Goal: Task Accomplishment & Management: Complete application form

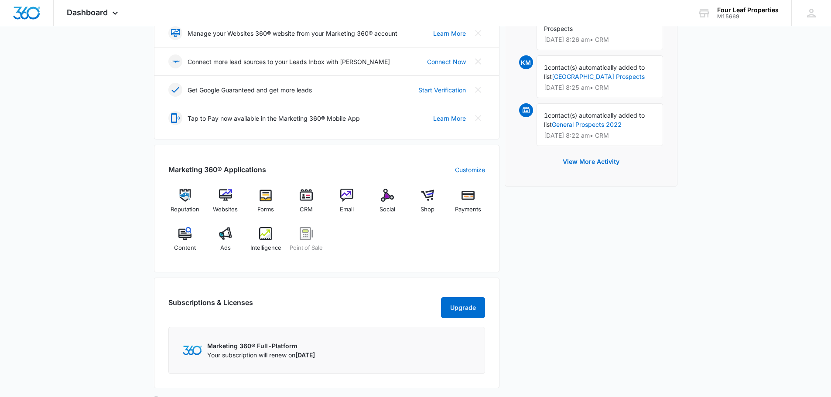
scroll to position [262, 0]
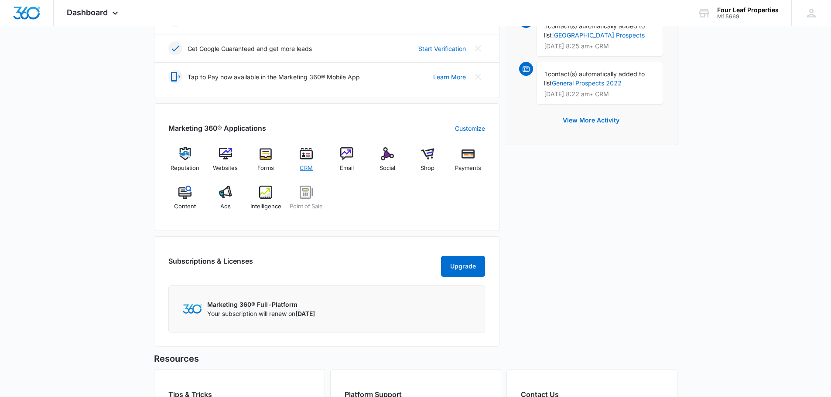
click at [306, 170] on span "CRM" at bounding box center [306, 168] width 13 height 9
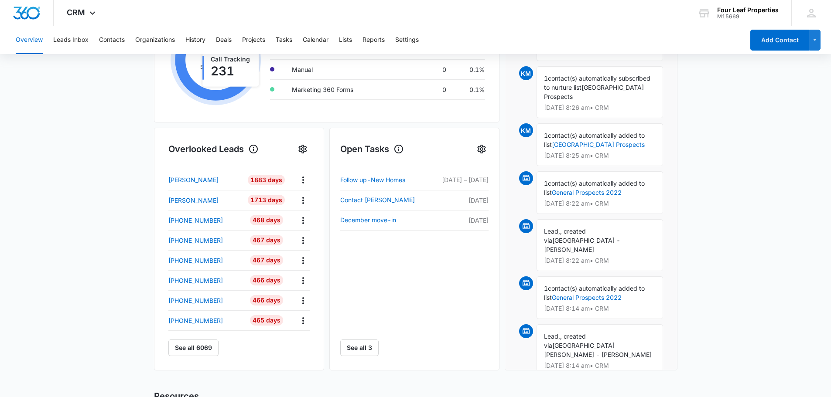
scroll to position [137, 0]
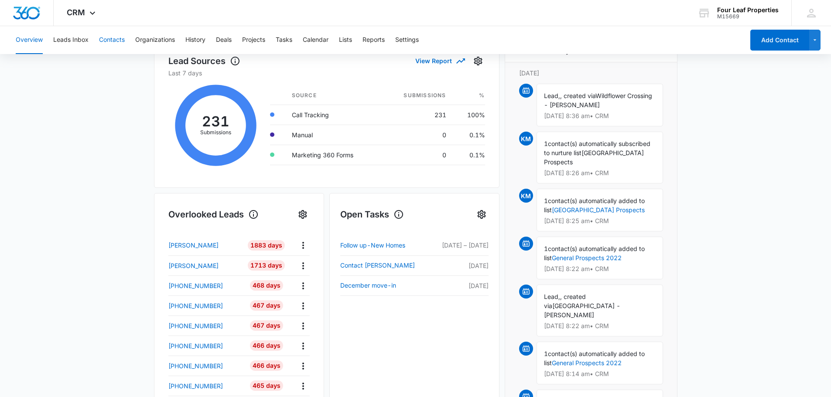
click at [103, 44] on button "Contacts" at bounding box center [112, 40] width 26 height 28
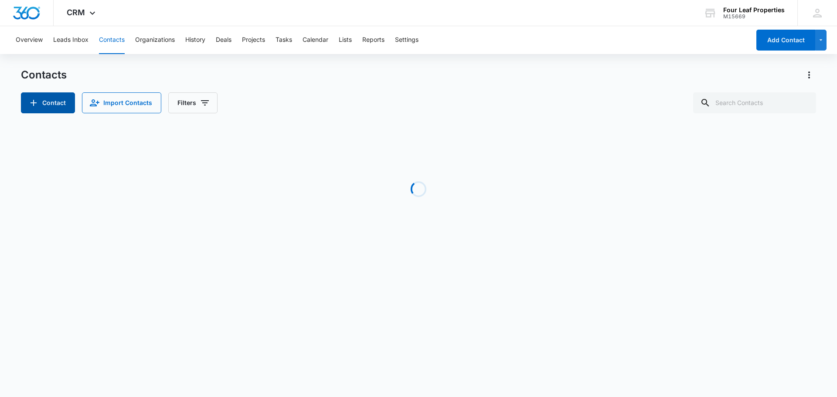
click at [58, 100] on button "Contact" at bounding box center [48, 102] width 54 height 21
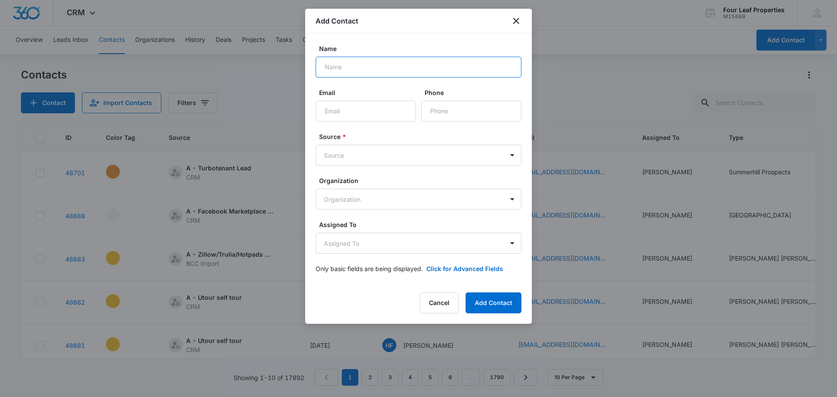
click at [328, 72] on input "Name" at bounding box center [419, 67] width 206 height 21
click at [333, 87] on form "Name Email Phone Source * Source Organization Organization Assigned To Assigned…" at bounding box center [419, 164] width 206 height 240
click at [339, 75] on input "Name" at bounding box center [419, 67] width 206 height 21
type input "[PERSON_NAME]"
click at [441, 297] on button "Cancel" at bounding box center [439, 303] width 39 height 21
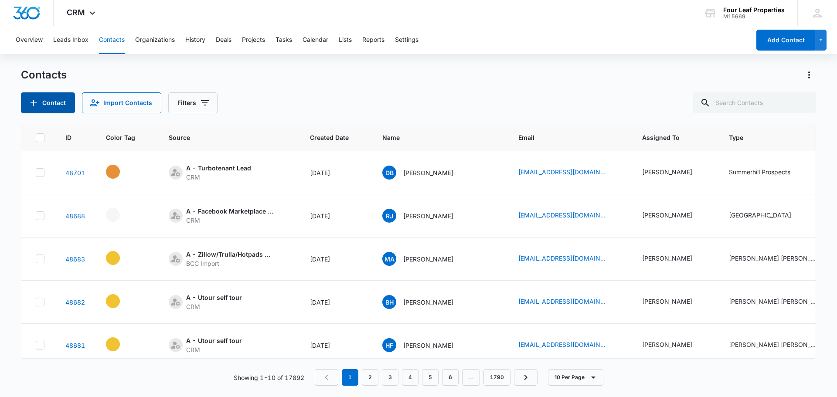
click at [54, 108] on button "Contact" at bounding box center [48, 102] width 54 height 21
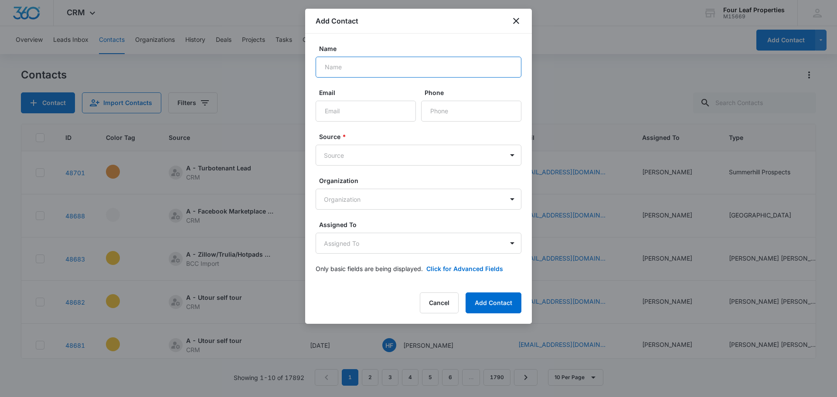
click at [350, 65] on input "Name" at bounding box center [419, 67] width 206 height 21
type input "[PERSON_NAME]"
type input "[EMAIL_ADDRESS][DOMAIN_NAME]"
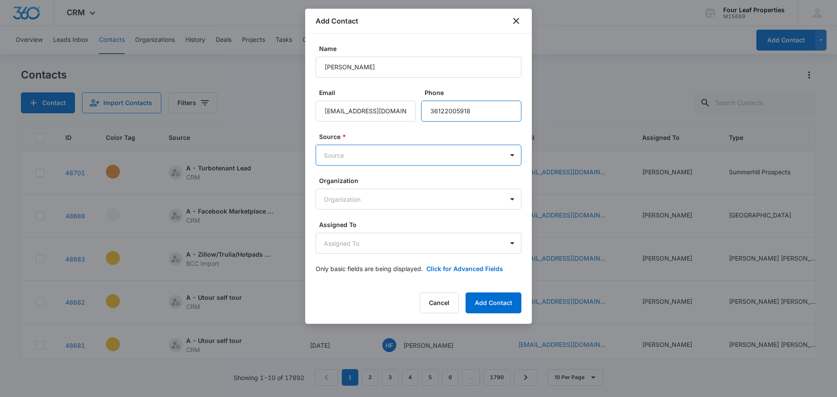
click at [477, 111] on input "Phone" at bounding box center [471, 111] width 100 height 21
drag, startPoint x: 477, startPoint y: 111, endPoint x: 419, endPoint y: 115, distance: 58.2
click at [420, 116] on div "Email [EMAIL_ADDRESS][DOMAIN_NAME] Phone" at bounding box center [419, 105] width 206 height 34
type input "[PHONE_NUMBER]"
click at [408, 151] on body "CRM Apps Reputation Websites Forms CRM Email Social Shop Payments POS Content A…" at bounding box center [418, 198] width 837 height 397
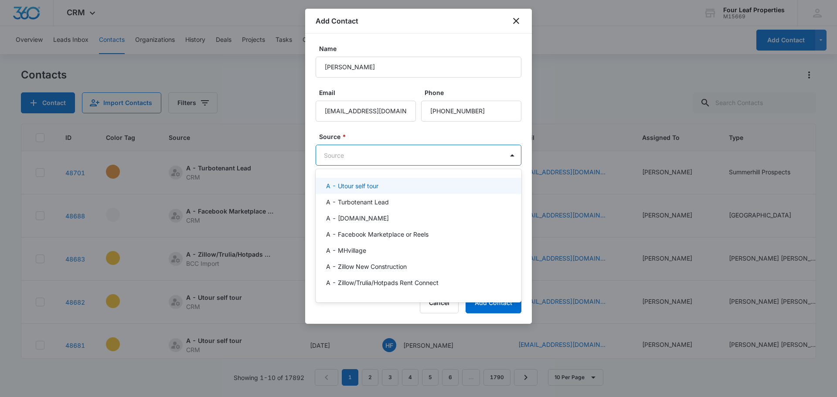
type input "z"
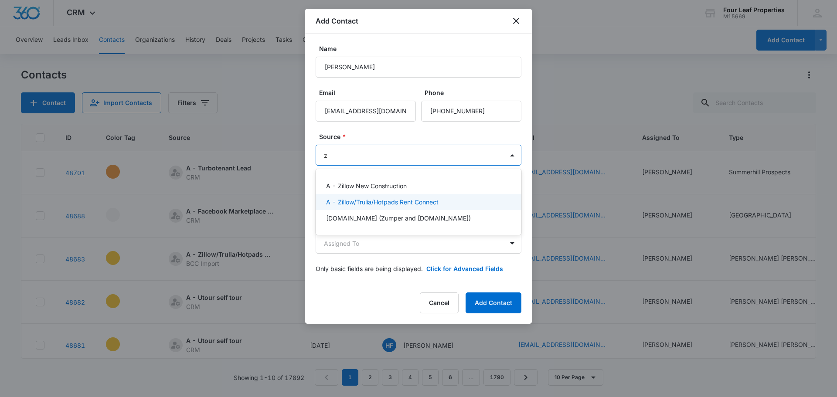
click at [380, 199] on p "A - Zillow/Trulia/Hotpads Rent Connect" at bounding box center [382, 202] width 113 height 9
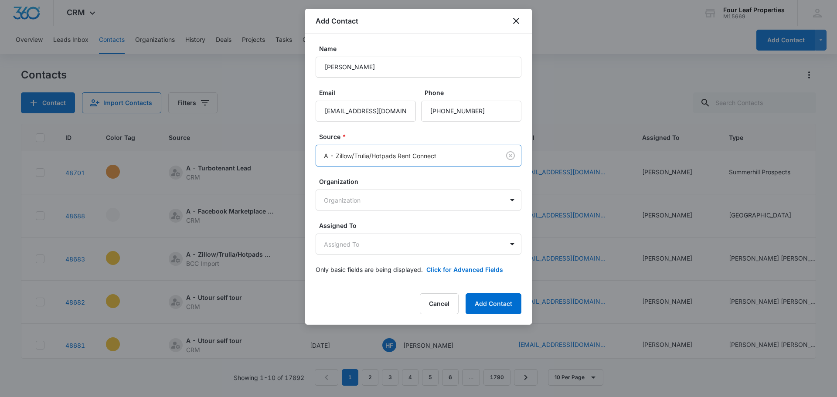
click at [371, 136] on label "Source *" at bounding box center [422, 136] width 206 height 9
click at [357, 248] on body "CRM Apps Reputation Websites Forms CRM Email Social Shop Payments POS Content A…" at bounding box center [418, 198] width 837 height 397
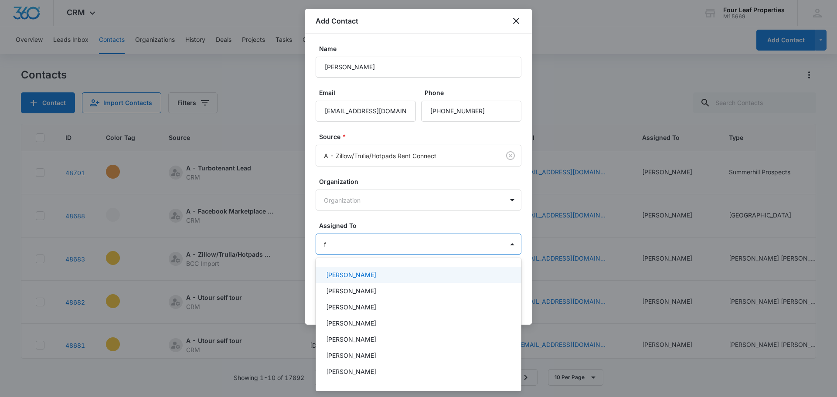
type input "fe"
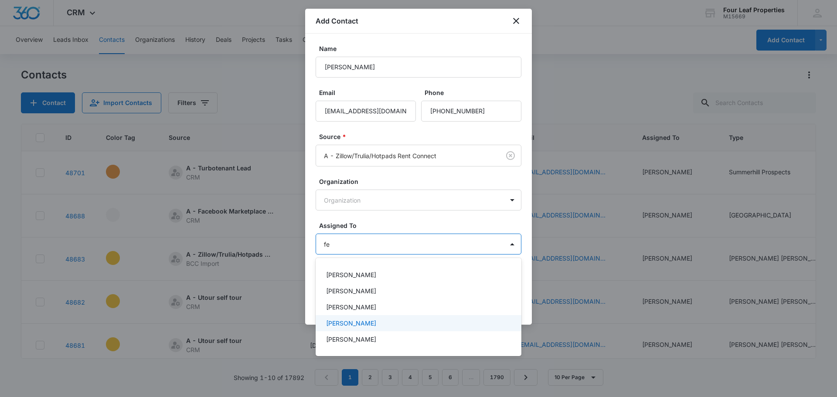
click at [358, 334] on div "[PERSON_NAME]" at bounding box center [419, 339] width 206 height 16
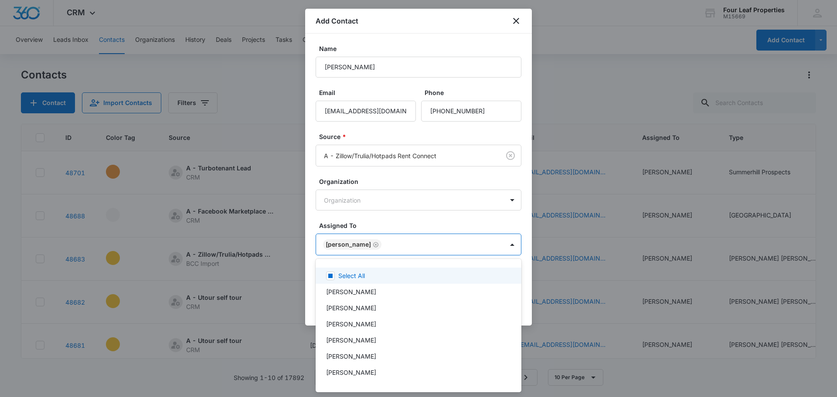
click at [379, 215] on div at bounding box center [418, 198] width 837 height 397
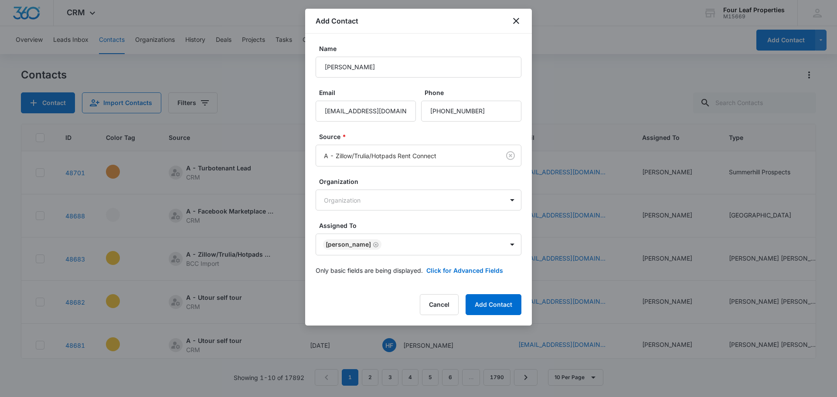
click at [450, 275] on form "Name [PERSON_NAME] Email [EMAIL_ADDRESS][DOMAIN_NAME] Phone Source * A - Zillow…" at bounding box center [419, 165] width 206 height 242
click at [453, 271] on button "Click for Advanced Fields" at bounding box center [465, 270] width 77 height 9
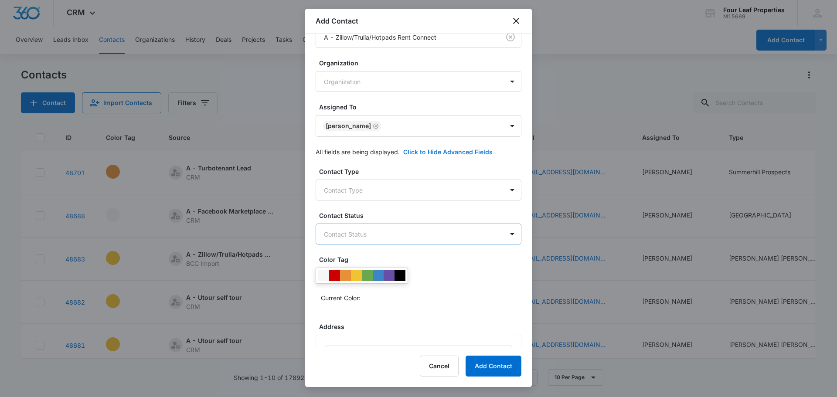
scroll to position [131, 0]
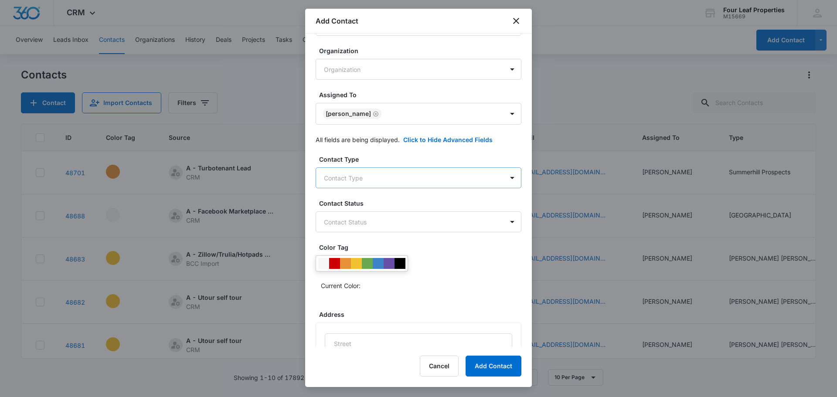
drag, startPoint x: 350, startPoint y: 168, endPoint x: 348, endPoint y: 174, distance: 5.8
click at [348, 173] on div "Contact Type Contact Type" at bounding box center [419, 172] width 206 height 34
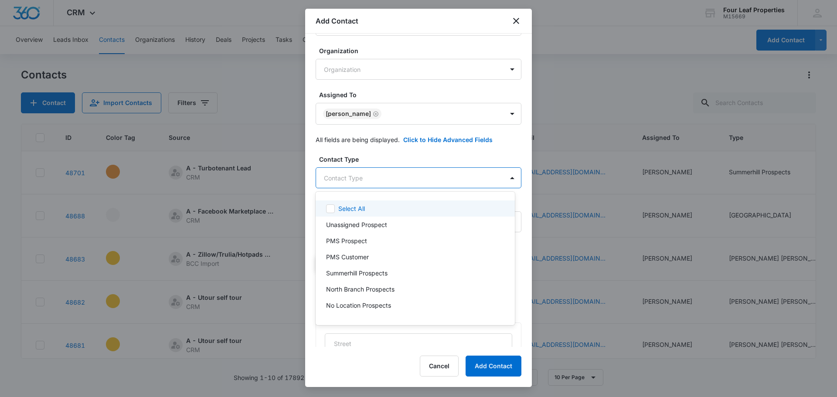
click at [348, 177] on body "CRM Apps Reputation Websites Forms CRM Email Social Shop Payments POS Content A…" at bounding box center [418, 198] width 837 height 397
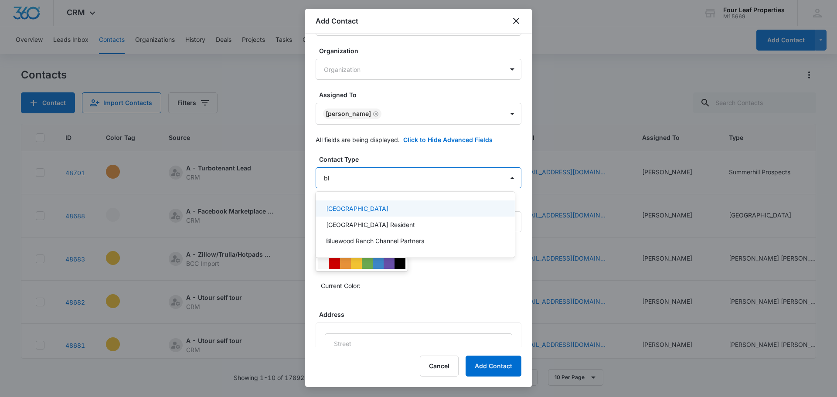
type input "blu"
click at [356, 210] on p "[GEOGRAPHIC_DATA]" at bounding box center [357, 208] width 62 height 9
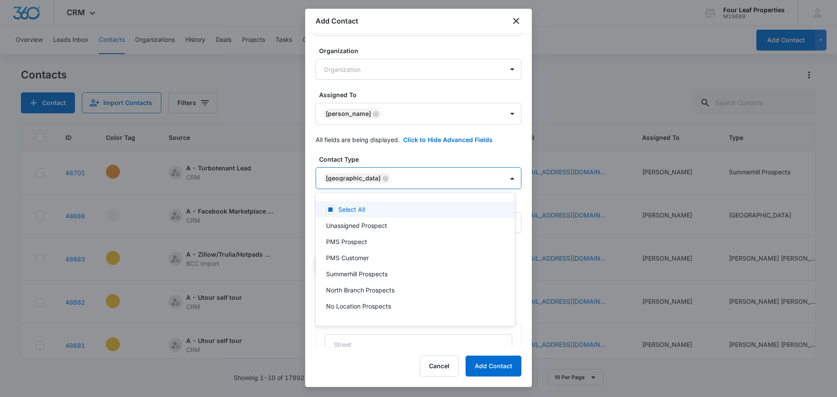
click at [361, 152] on div at bounding box center [418, 198] width 837 height 397
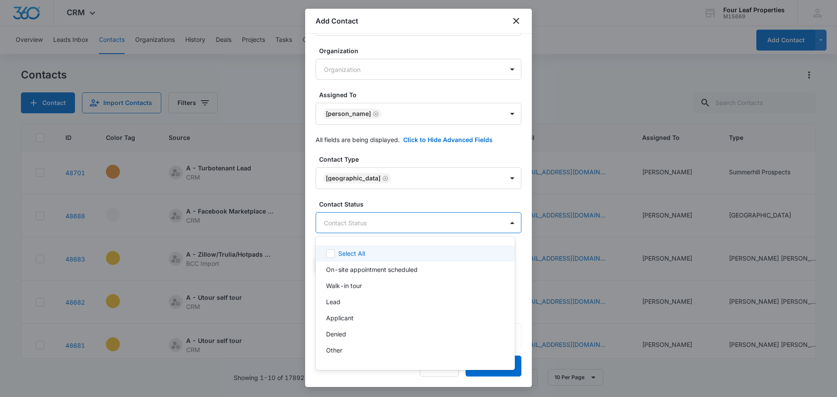
click at [353, 227] on body "CRM Apps Reputation Websites Forms CRM Email Social Shop Payments POS Content A…" at bounding box center [418, 198] width 837 height 397
click at [355, 273] on p "On-site appointment scheduled" at bounding box center [372, 269] width 92 height 9
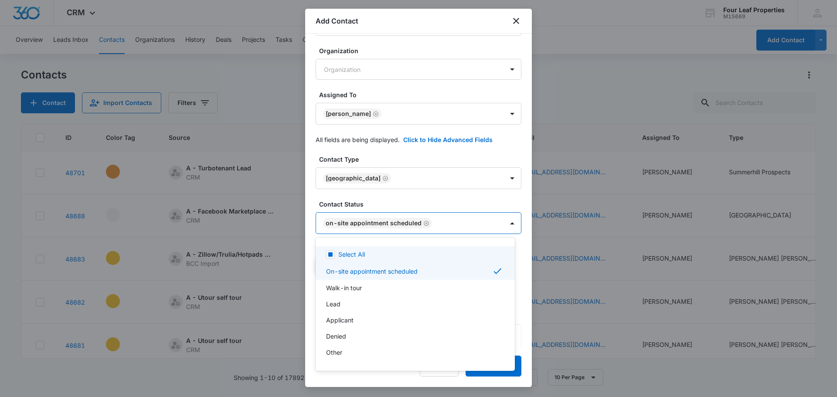
click at [386, 197] on div at bounding box center [418, 198] width 837 height 397
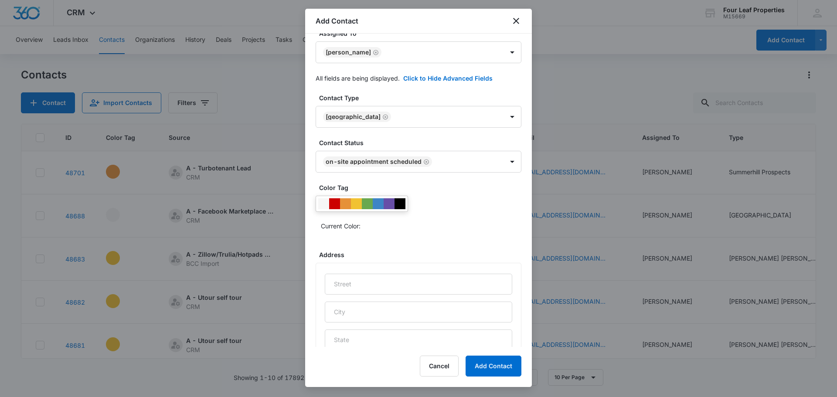
scroll to position [305, 0]
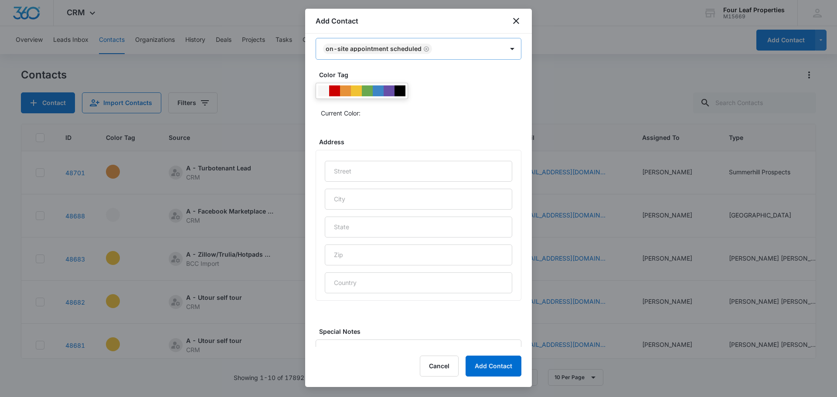
click at [472, 53] on body "CRM Apps Reputation Websites Forms CRM Email Social Shop Payments POS Content A…" at bounding box center [418, 198] width 837 height 397
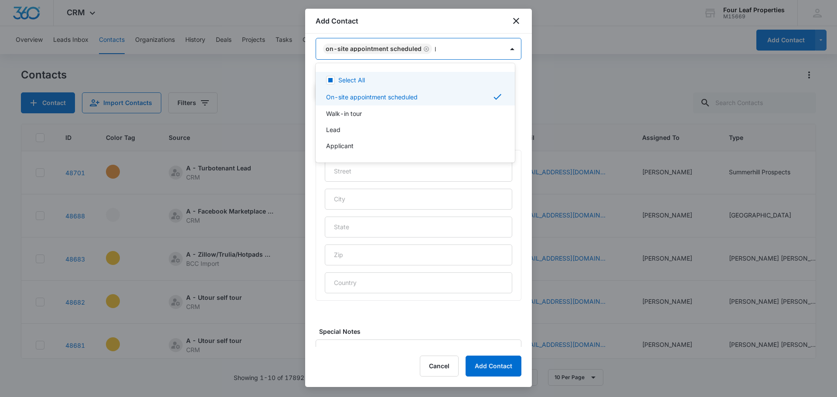
type input "le"
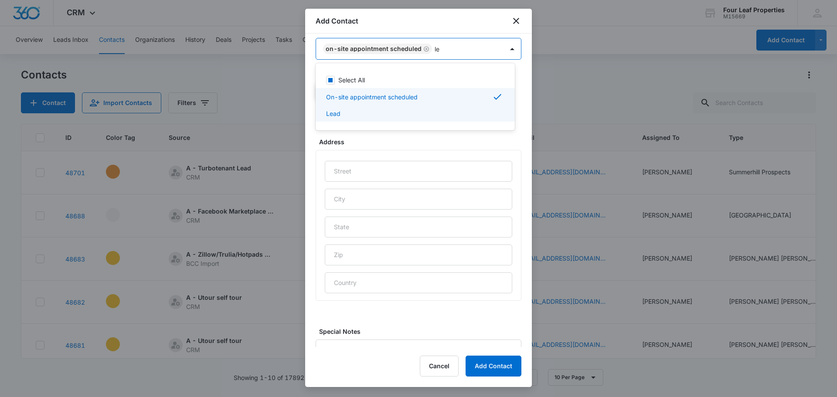
click at [416, 121] on div "Lead" at bounding box center [415, 114] width 199 height 16
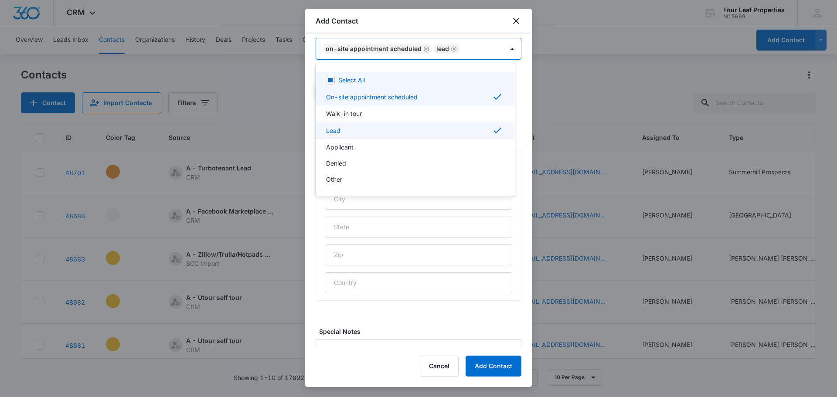
click at [480, 25] on div at bounding box center [418, 198] width 837 height 397
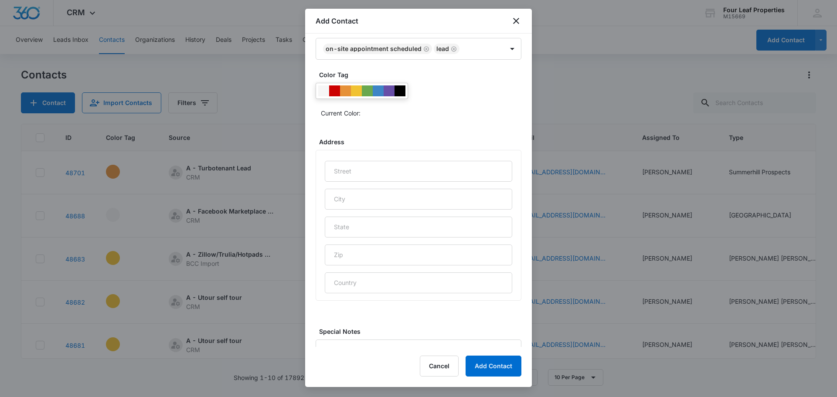
scroll to position [348, 0]
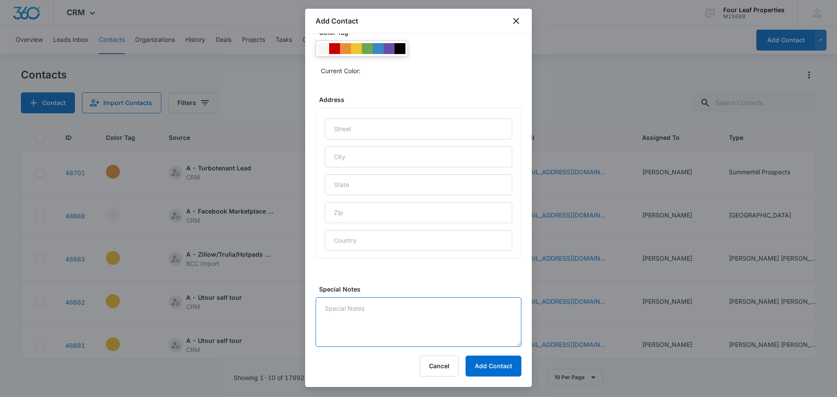
click at [359, 325] on textarea "Special Notes" at bounding box center [419, 322] width 206 height 50
type textarea "1045am [DATE]"
click at [497, 369] on button "Add Contact" at bounding box center [494, 366] width 56 height 21
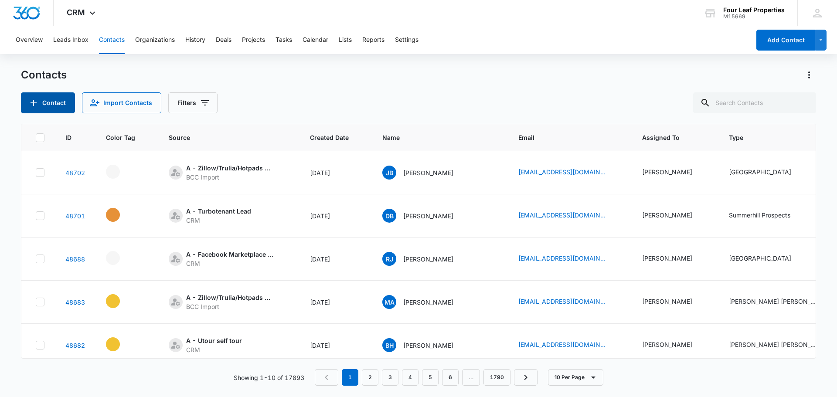
click at [44, 99] on button "Contact" at bounding box center [48, 102] width 54 height 21
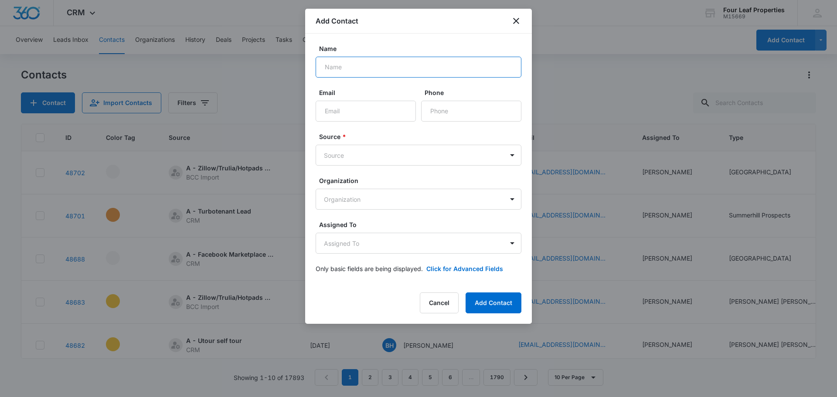
drag, startPoint x: 369, startPoint y: 70, endPoint x: 359, endPoint y: 72, distance: 9.3
click at [369, 70] on input "Name" at bounding box center [419, 67] width 206 height 21
type input "[PERSON_NAME]"
click at [350, 112] on input "Email" at bounding box center [366, 111] width 100 height 21
paste input "[EMAIL_ADDRESS][DOMAIN_NAME]"
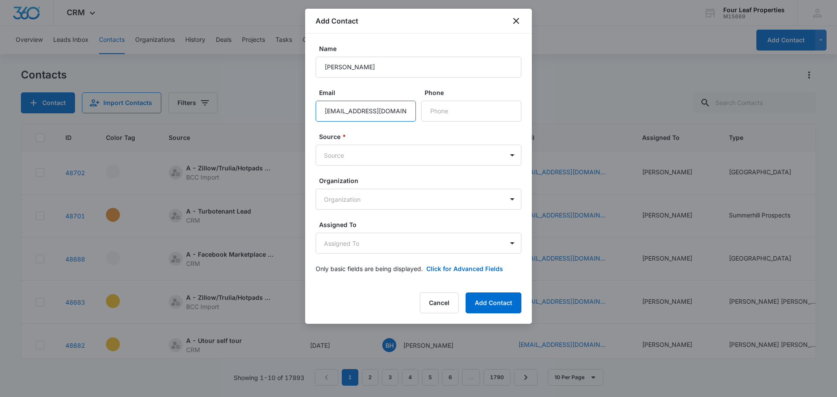
scroll to position [0, 13]
type input "[EMAIL_ADDRESS][DOMAIN_NAME]"
click at [438, 114] on input "Phone" at bounding box center [471, 111] width 100 height 21
type input "[PHONE_NUMBER]"
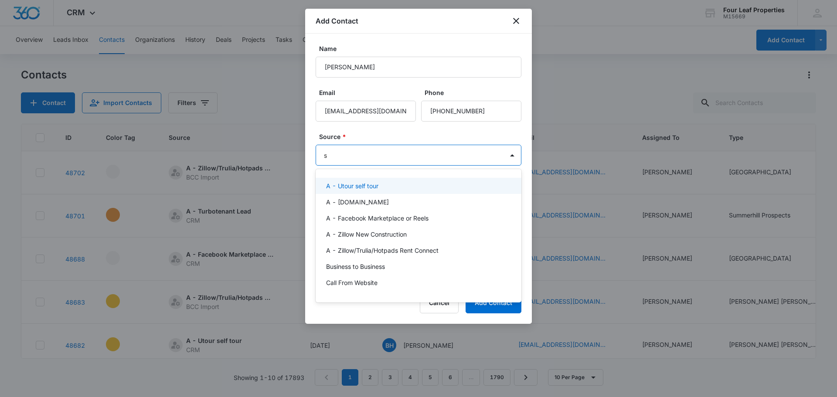
type input "se"
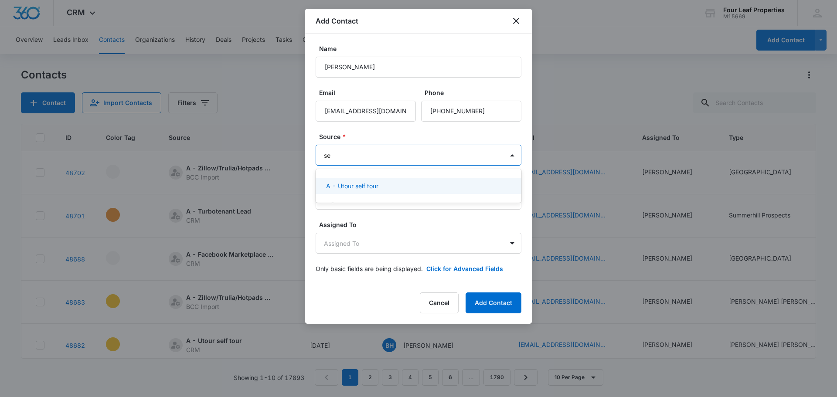
click at [382, 184] on div "A - Utour self tour" at bounding box center [417, 185] width 183 height 9
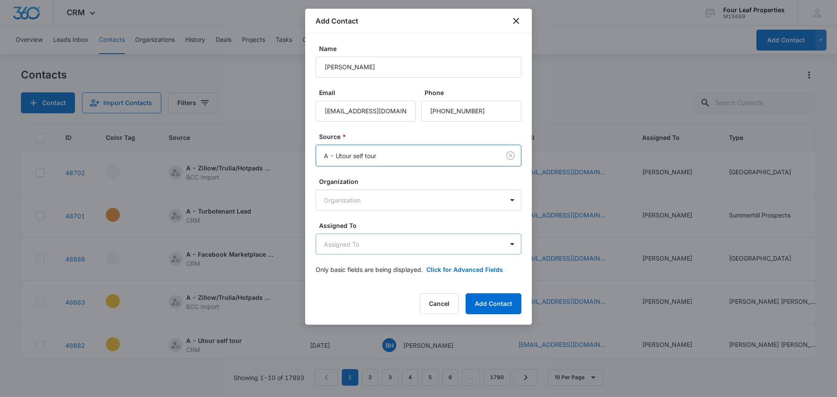
click at [341, 245] on body "CRM Apps Reputation Websites Forms CRM Email Social Shop Payments POS Content A…" at bounding box center [418, 198] width 837 height 397
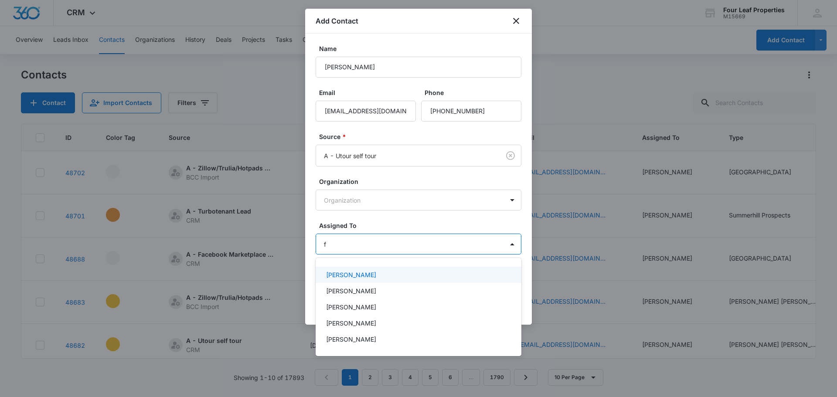
type input "fe"
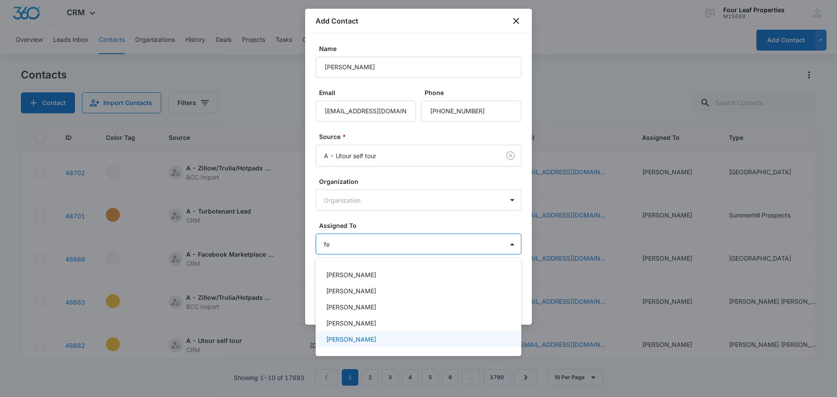
click at [361, 335] on p "[PERSON_NAME]" at bounding box center [351, 339] width 50 height 9
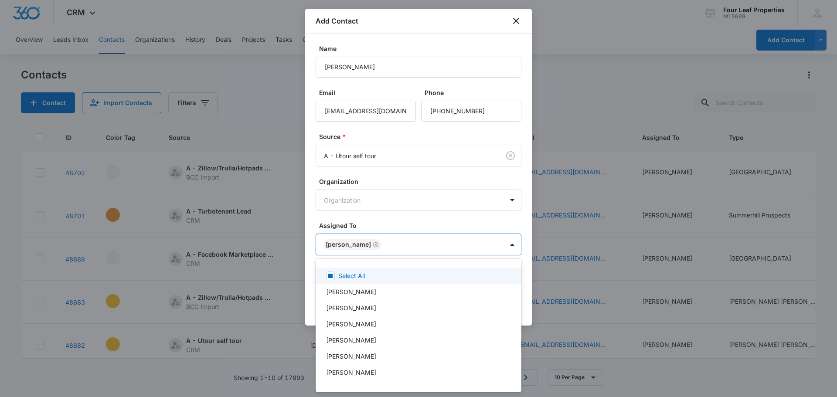
click at [389, 224] on div at bounding box center [418, 198] width 837 height 397
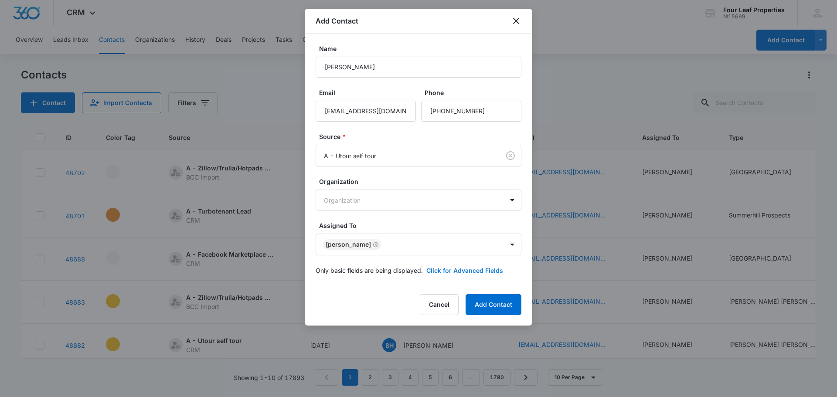
click at [460, 273] on button "Click for Advanced Fields" at bounding box center [465, 270] width 77 height 9
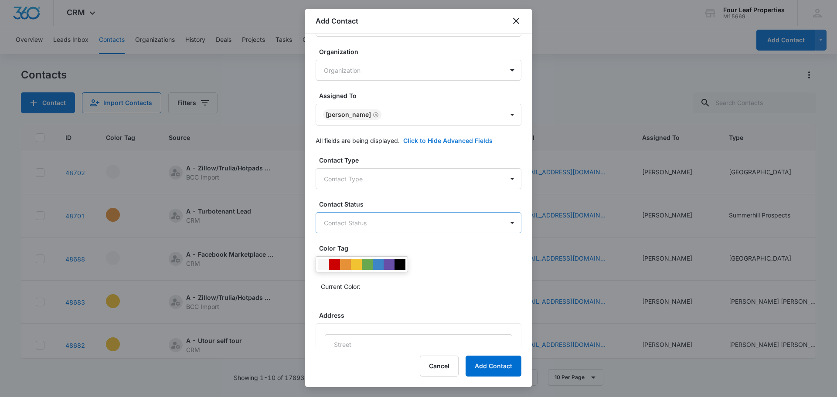
scroll to position [131, 0]
click at [355, 182] on body "CRM Apps Reputation Websites Forms CRM Email Social Shop Payments POS Content A…" at bounding box center [418, 198] width 837 height 397
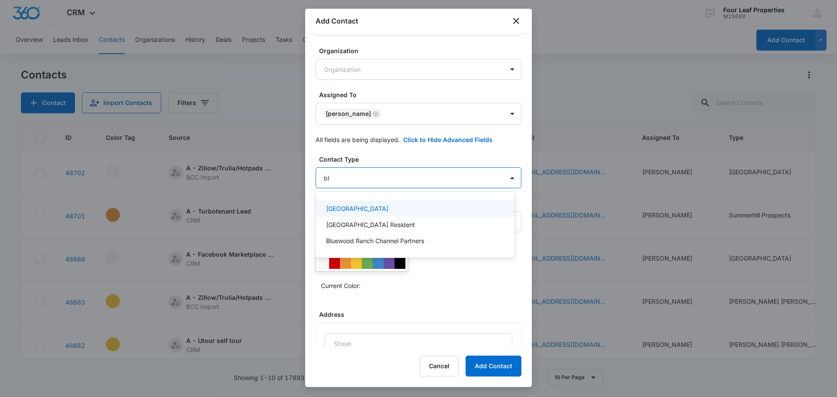
type input "blu"
click at [352, 206] on p "[GEOGRAPHIC_DATA]" at bounding box center [357, 208] width 62 height 9
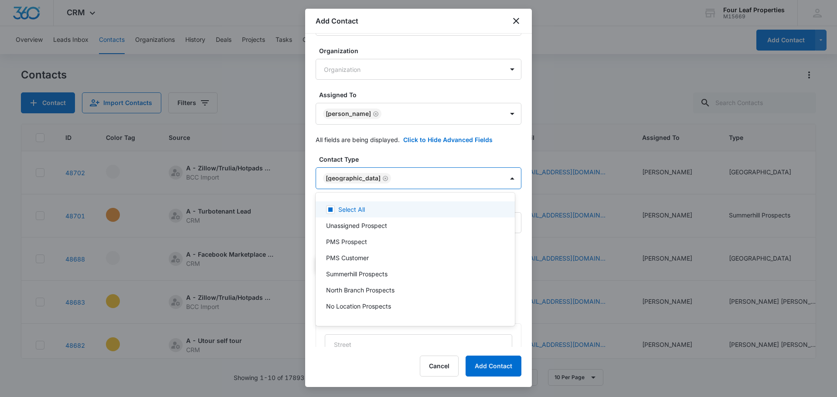
click at [360, 160] on div at bounding box center [418, 198] width 837 height 397
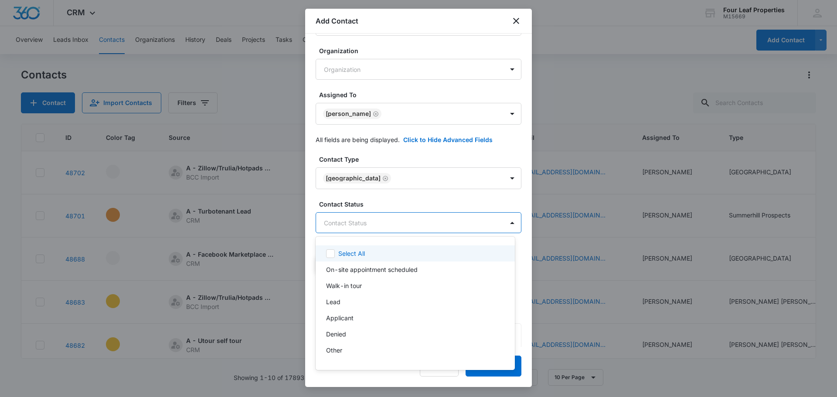
click at [367, 225] on body "CRM Apps Reputation Websites Forms CRM Email Social Shop Payments POS Content A…" at bounding box center [418, 198] width 837 height 397
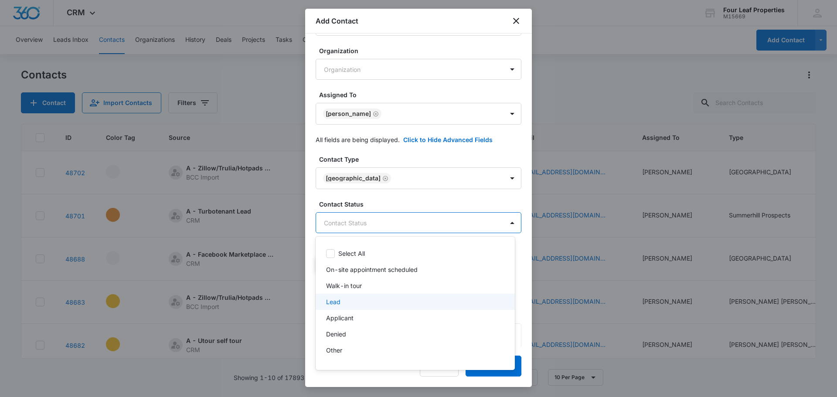
click at [352, 306] on div "Lead" at bounding box center [414, 301] width 177 height 9
click at [385, 200] on div at bounding box center [418, 198] width 837 height 397
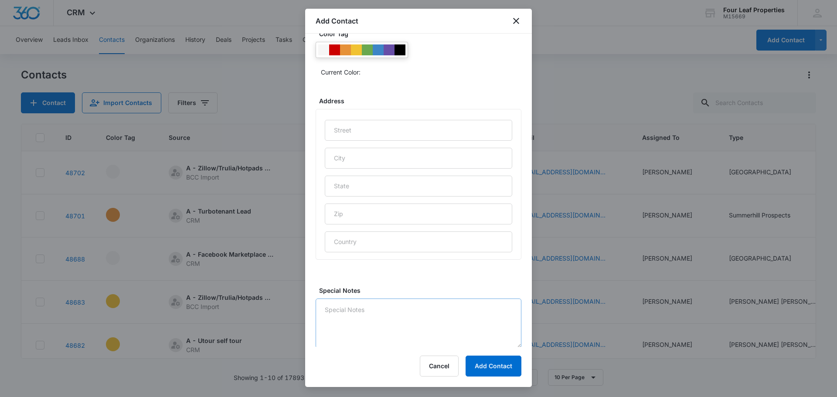
scroll to position [348, 0]
click at [394, 310] on textarea "Special Notes" at bounding box center [419, 322] width 206 height 50
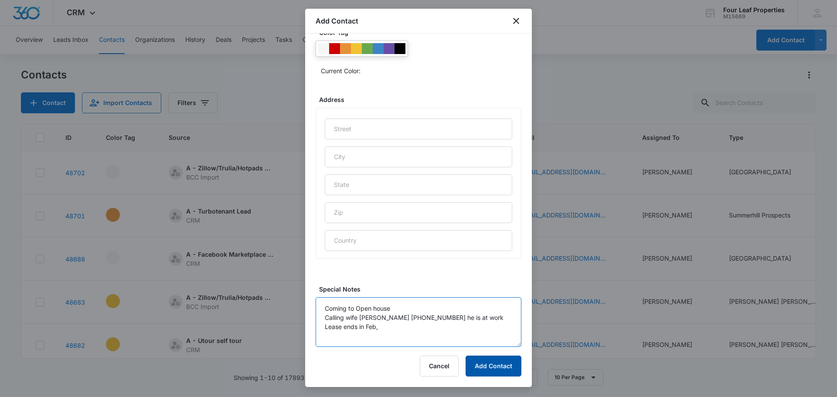
type textarea "Coming to Open house Calling wife [PERSON_NAME] [PHONE_NUMBER] he is at work Le…"
click at [487, 361] on button "Add Contact" at bounding box center [494, 366] width 56 height 21
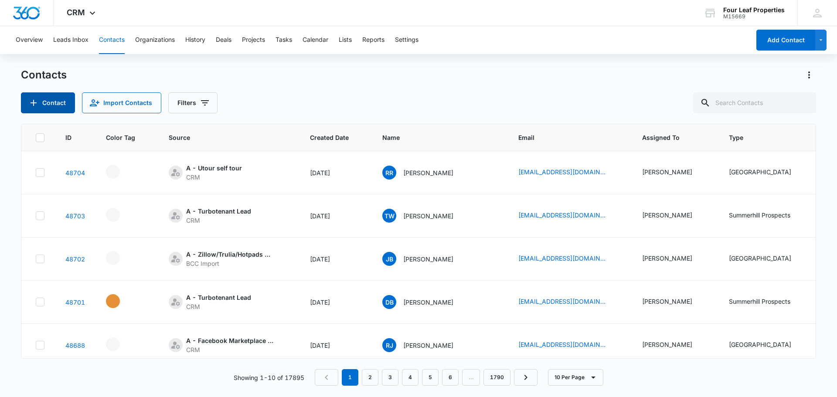
click at [52, 104] on button "Contact" at bounding box center [48, 102] width 54 height 21
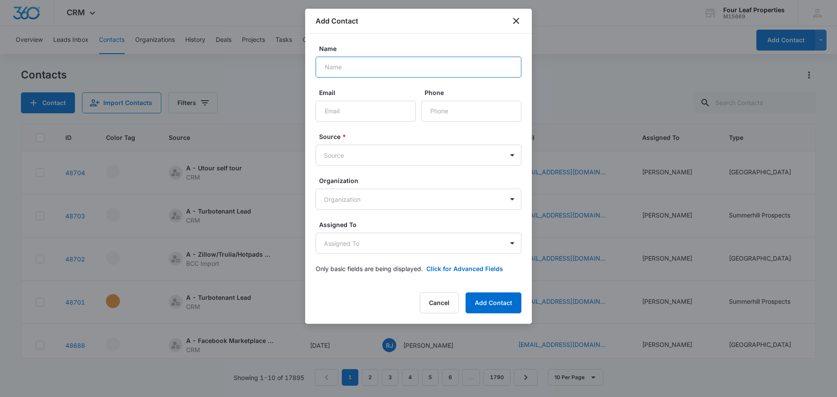
click at [368, 70] on input "Name" at bounding box center [419, 67] width 206 height 21
type input "[PERSON_NAME]"
click at [338, 117] on input "Email" at bounding box center [366, 111] width 100 height 21
paste input "[EMAIL_ADDRESS][DOMAIN_NAME]"
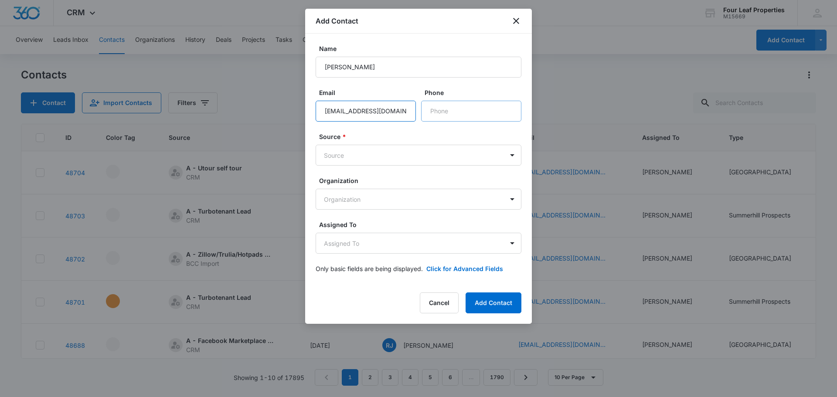
type input "[EMAIL_ADDRESS][DOMAIN_NAME]"
click at [449, 110] on input "Phone" at bounding box center [471, 111] width 100 height 21
type input "[PHONE_NUMBER]"
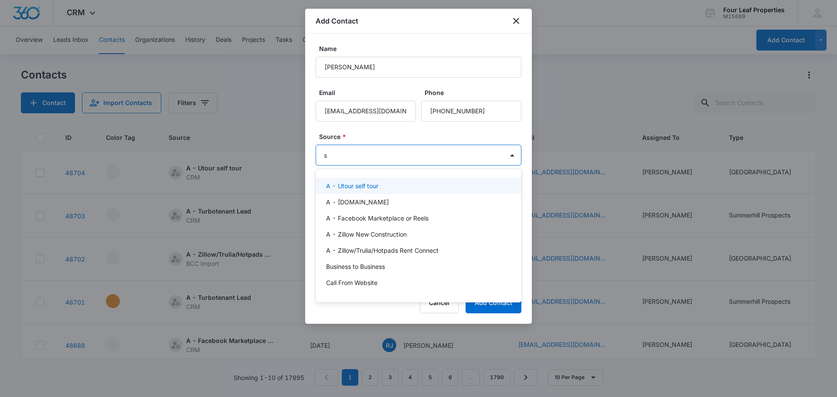
type input "se"
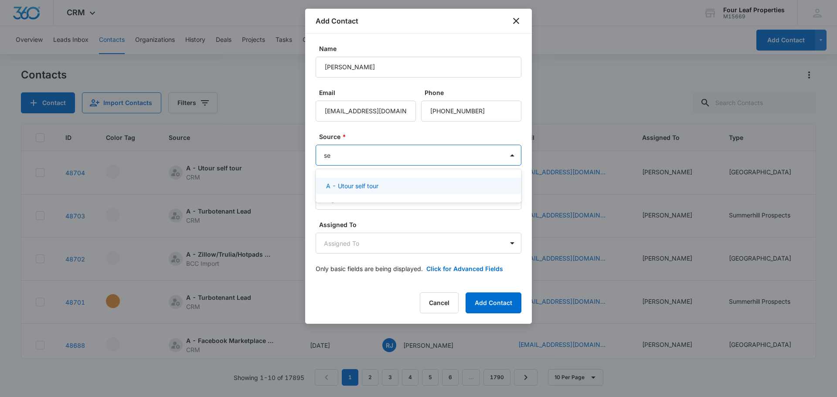
click at [408, 195] on div "A - Utour self tour" at bounding box center [419, 186] width 206 height 20
click at [366, 184] on p "A - Utour self tour" at bounding box center [352, 185] width 52 height 9
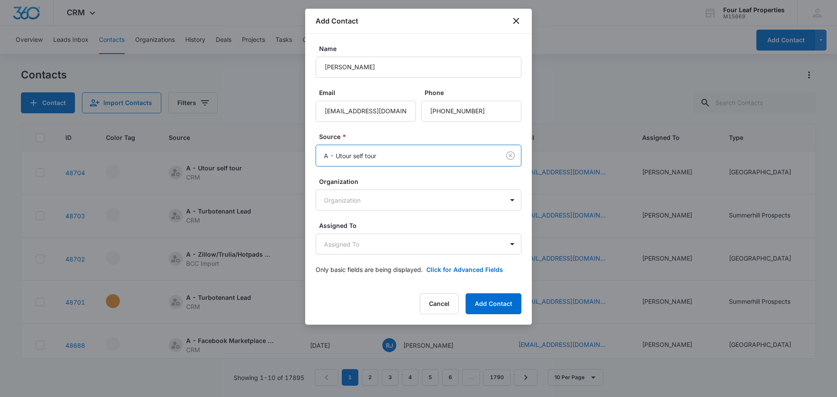
click at [374, 133] on label "Source *" at bounding box center [422, 136] width 206 height 9
click at [356, 201] on body "CRM Apps Reputation Websites Forms CRM Email Social Shop Payments POS Content A…" at bounding box center [418, 198] width 837 height 397
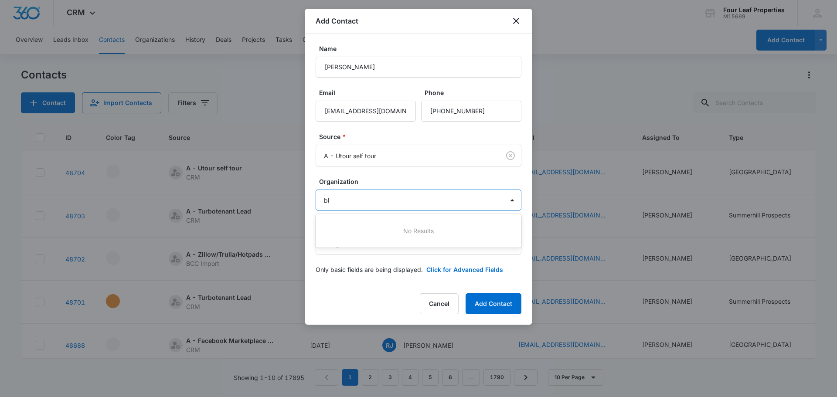
type input "b"
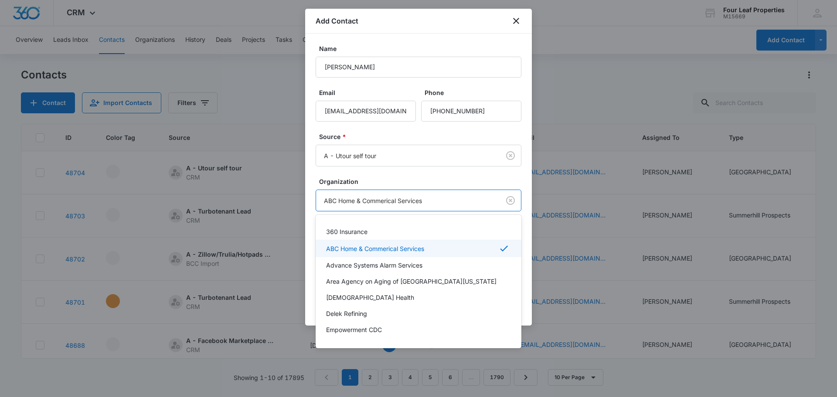
drag, startPoint x: 431, startPoint y: 202, endPoint x: 254, endPoint y: 203, distance: 176.6
click at [256, 203] on body "CRM Apps Reputation Websites Forms CRM Email Social Shop Payments POS Content A…" at bounding box center [418, 198] width 837 height 397
click at [423, 172] on div at bounding box center [418, 198] width 837 height 397
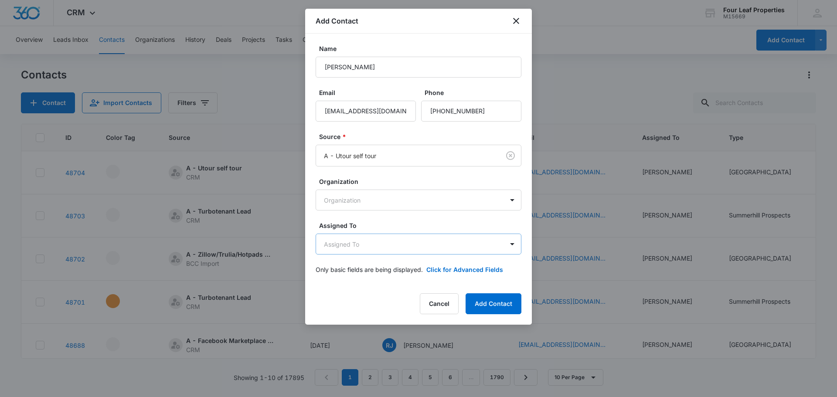
click at [385, 246] on body "CRM Apps Reputation Websites Forms CRM Email Social Shop Payments POS Content A…" at bounding box center [418, 198] width 837 height 397
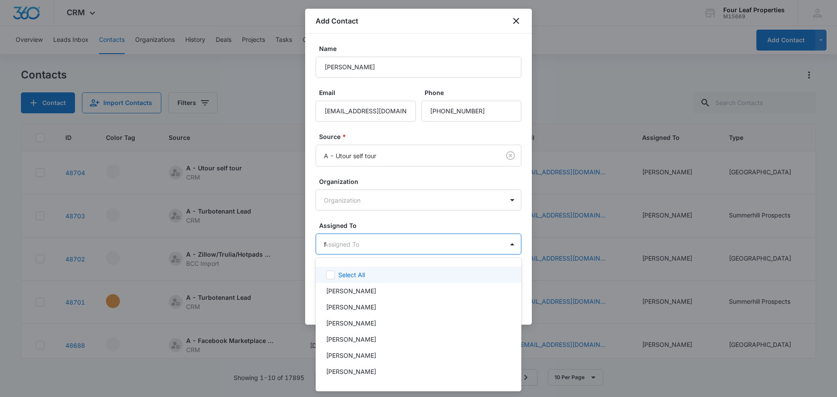
type input "fe"
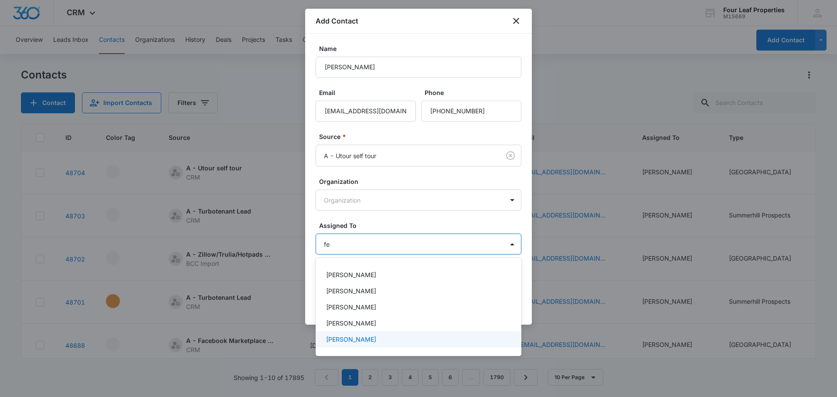
click at [367, 338] on p "[PERSON_NAME]" at bounding box center [351, 339] width 50 height 9
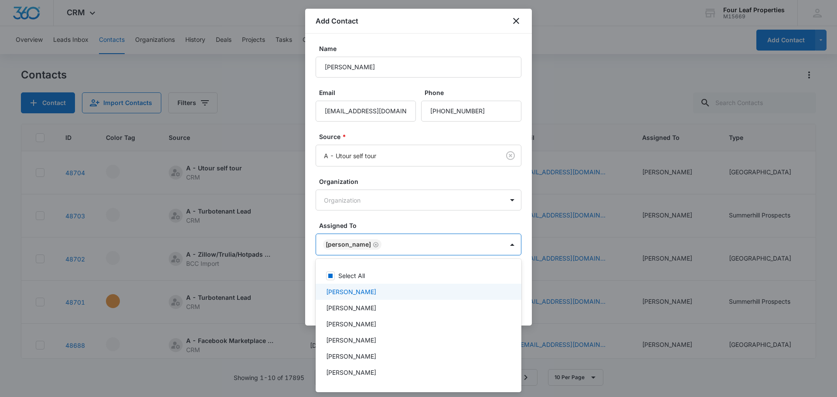
click at [384, 212] on div at bounding box center [418, 198] width 837 height 397
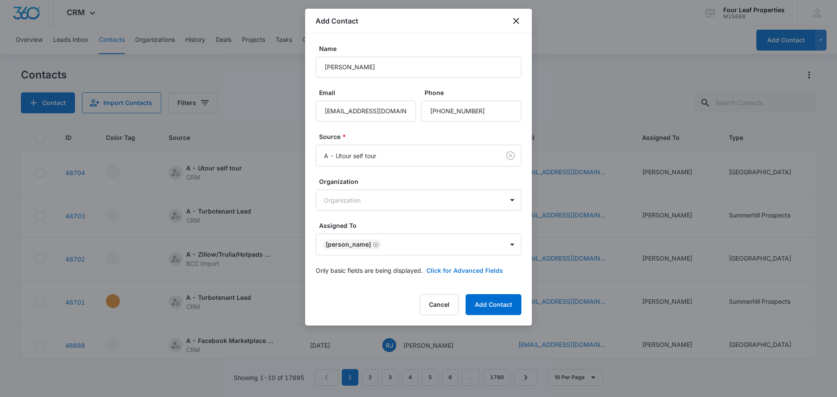
click at [442, 269] on button "Click for Advanced Fields" at bounding box center [465, 270] width 77 height 9
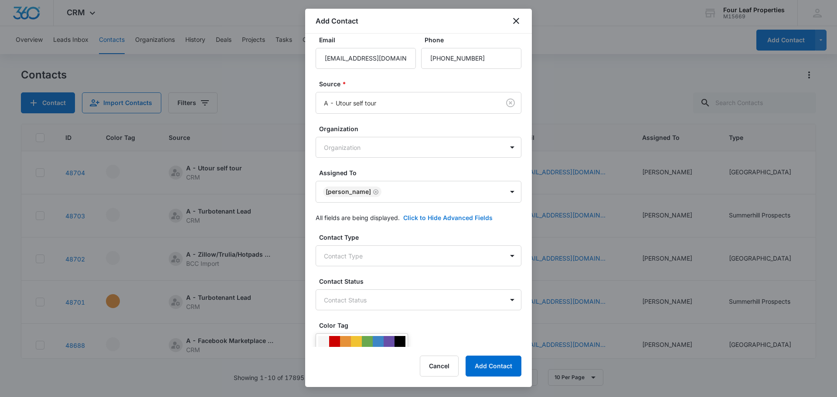
scroll to position [131, 0]
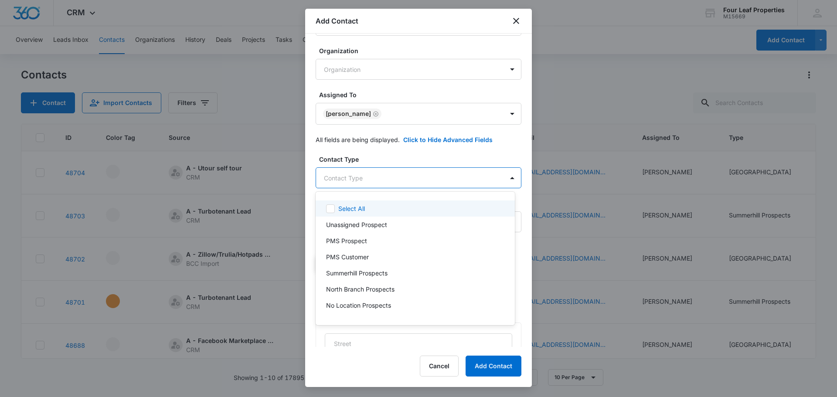
click at [358, 173] on body "CRM Apps Reputation Websites Forms CRM Email Social Shop Payments POS Content A…" at bounding box center [418, 198] width 837 height 397
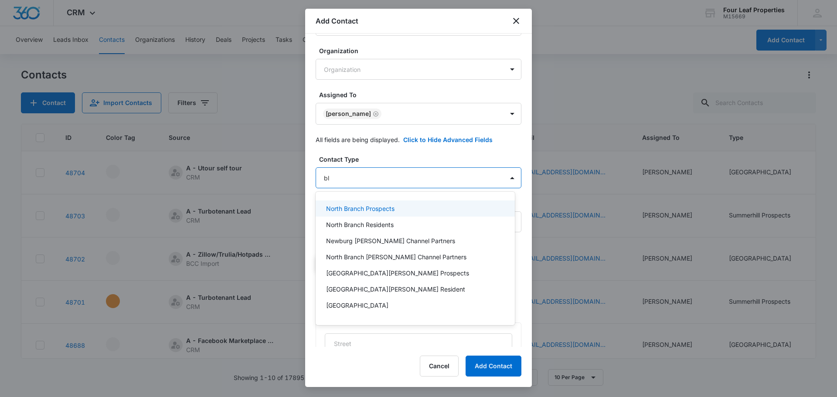
type input "blu"
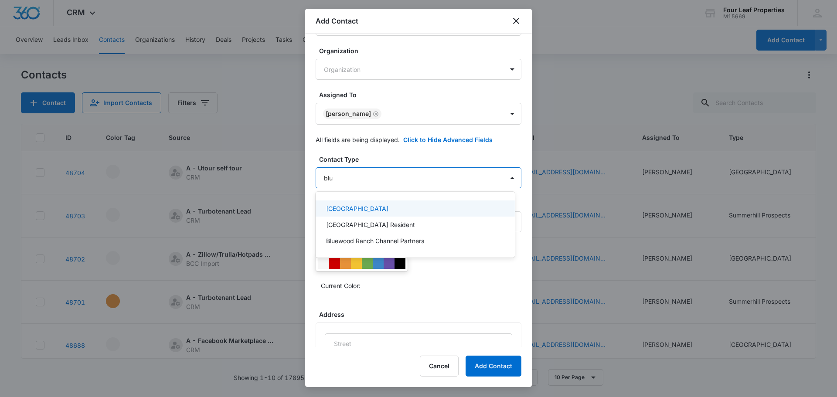
click at [358, 212] on p "[GEOGRAPHIC_DATA]" at bounding box center [357, 208] width 62 height 9
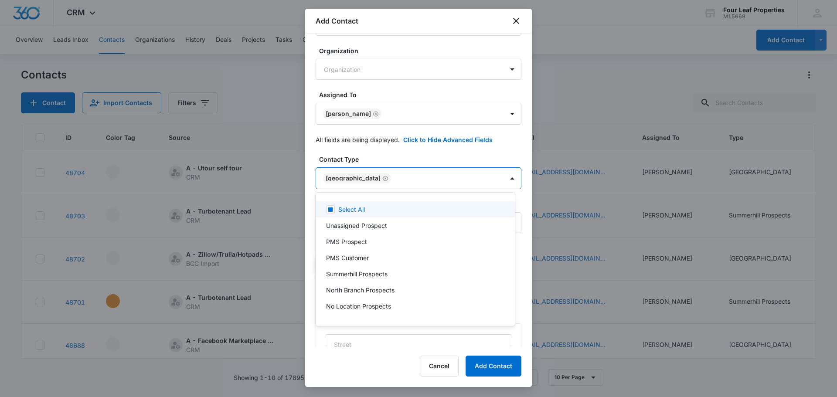
click at [379, 137] on div at bounding box center [418, 198] width 837 height 397
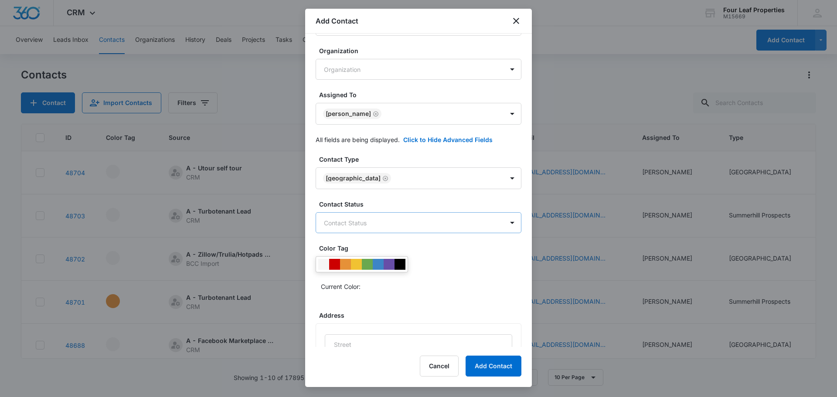
click at [354, 227] on body "CRM Apps Reputation Websites Forms CRM Email Social Shop Payments POS Content A…" at bounding box center [418, 198] width 837 height 397
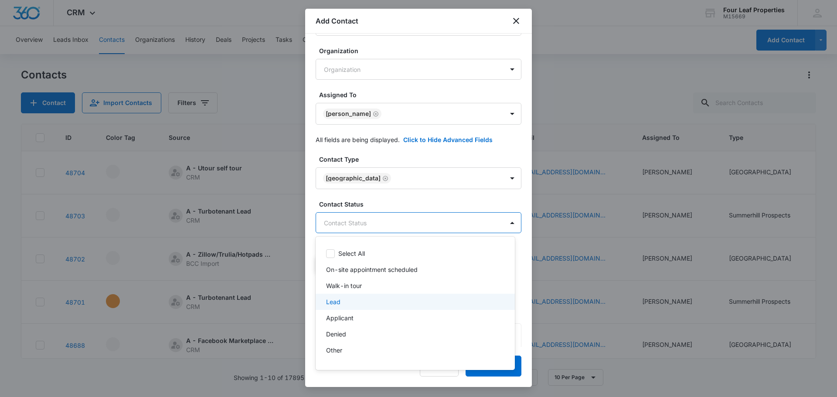
click at [352, 298] on div "Lead" at bounding box center [414, 301] width 177 height 9
click at [408, 200] on div at bounding box center [418, 198] width 837 height 397
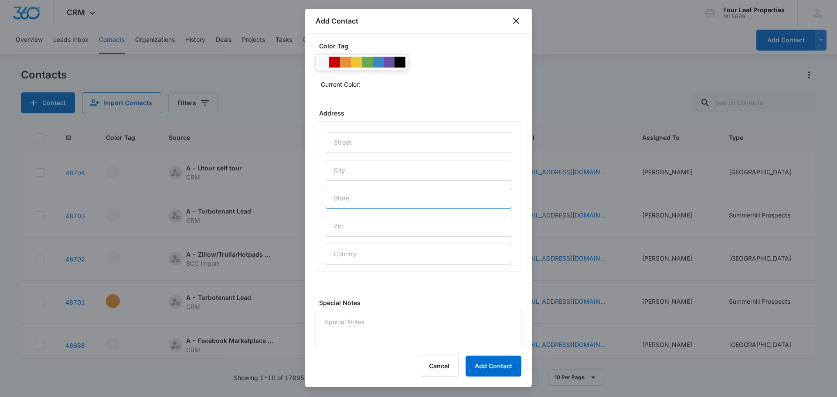
scroll to position [348, 0]
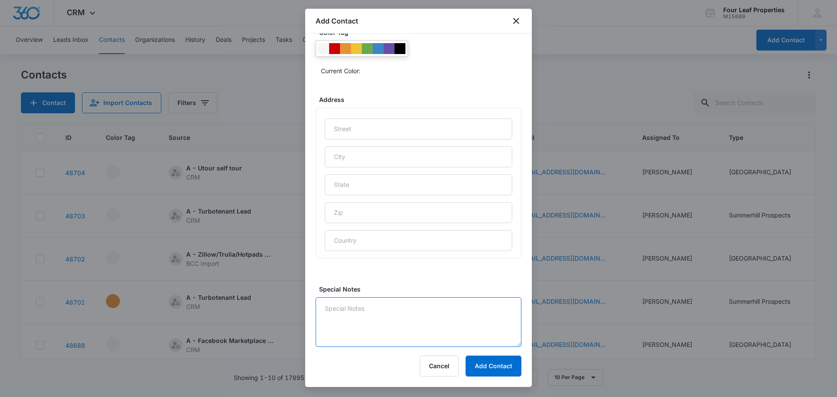
click at [370, 316] on textarea "Special Notes" at bounding box center [419, 322] width 206 height 50
type textarea "text email voicemail"
click at [497, 366] on button "Add Contact" at bounding box center [494, 366] width 56 height 21
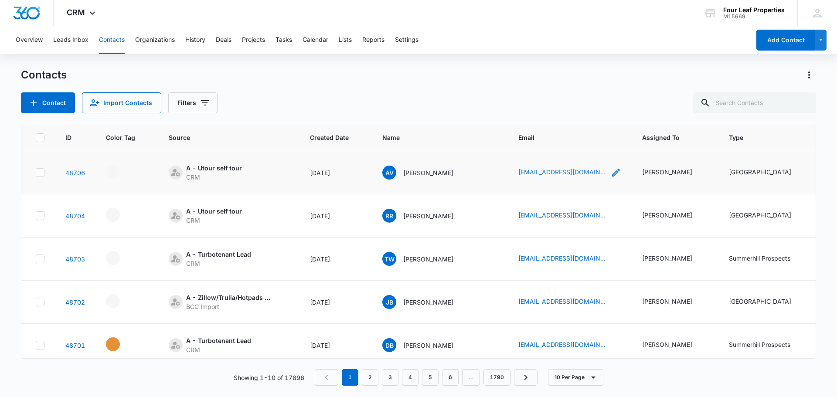
click at [522, 174] on link "[EMAIL_ADDRESS][DOMAIN_NAME]" at bounding box center [562, 171] width 87 height 9
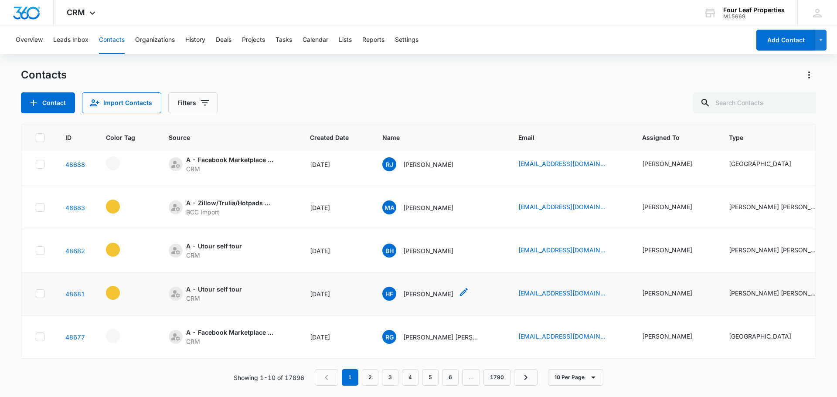
drag, startPoint x: 395, startPoint y: 352, endPoint x: 456, endPoint y: 349, distance: 61.1
click at [456, 349] on tbody "48706 A - Utour self tour CRM [DATE] AV [PERSON_NAME] [EMAIL_ADDRESS][DOMAIN_NA…" at bounding box center [800, 143] width 1558 height 432
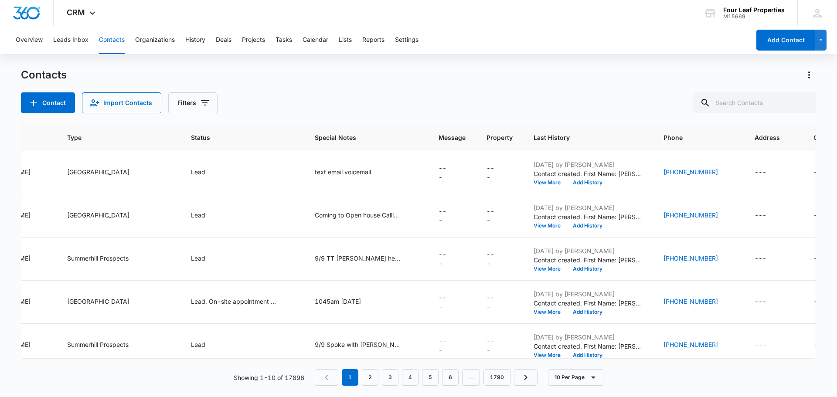
scroll to position [0, 663]
click at [46, 106] on button "Contact" at bounding box center [48, 102] width 54 height 21
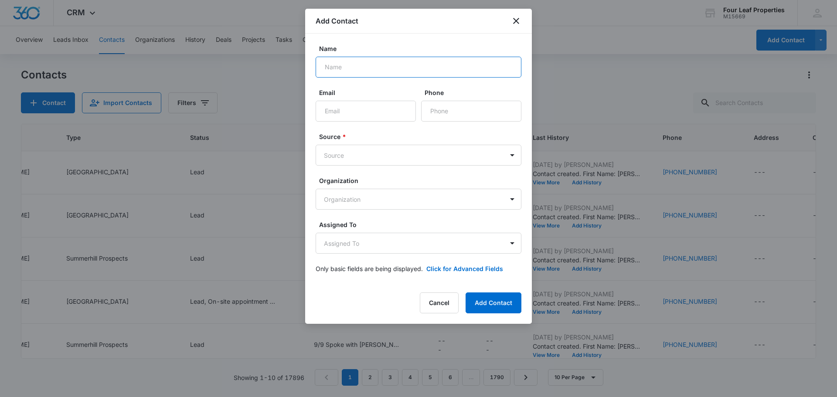
click at [406, 72] on input "Name" at bounding box center [419, 67] width 206 height 21
type input "[PERSON_NAME]"
click at [450, 306] on button "Cancel" at bounding box center [439, 303] width 39 height 21
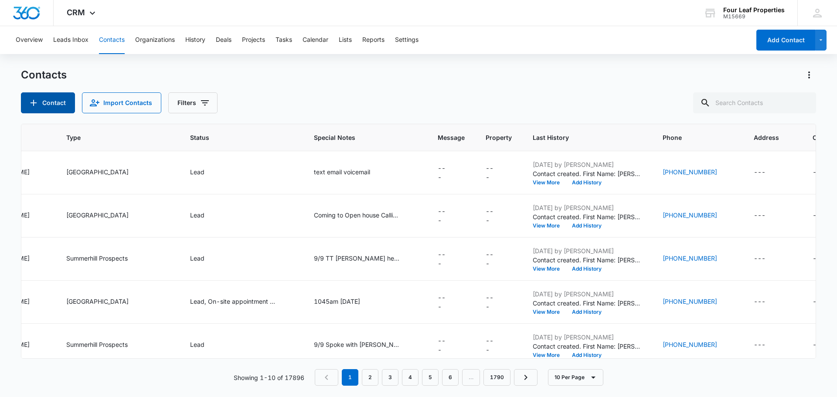
click at [21, 92] on button "Contact" at bounding box center [48, 102] width 54 height 21
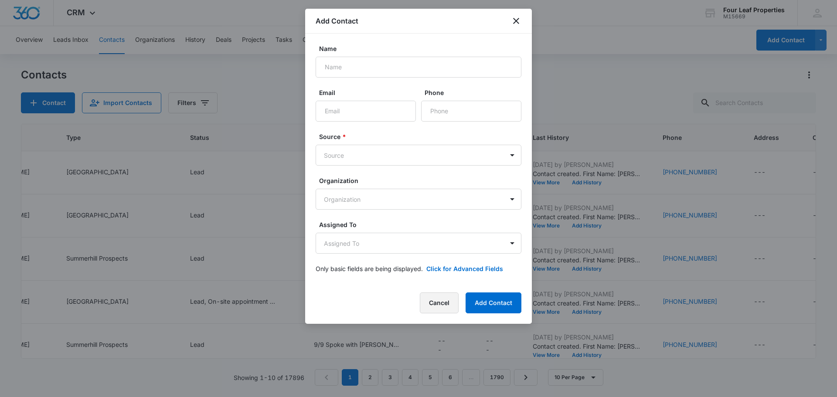
click at [451, 296] on button "Cancel" at bounding box center [439, 303] width 39 height 21
